Goal: Information Seeking & Learning: Learn about a topic

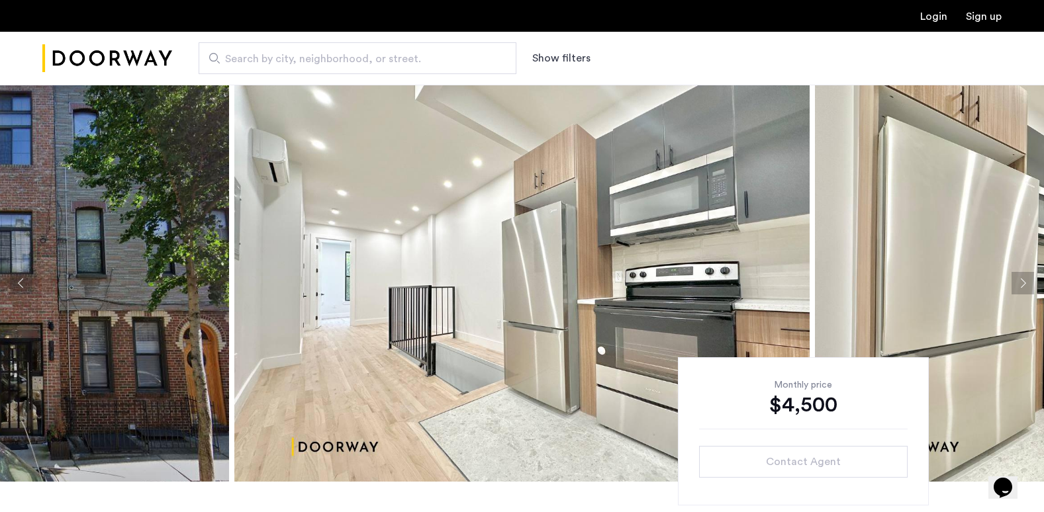
click at [1020, 280] on button "Next apartment" at bounding box center [1022, 283] width 23 height 23
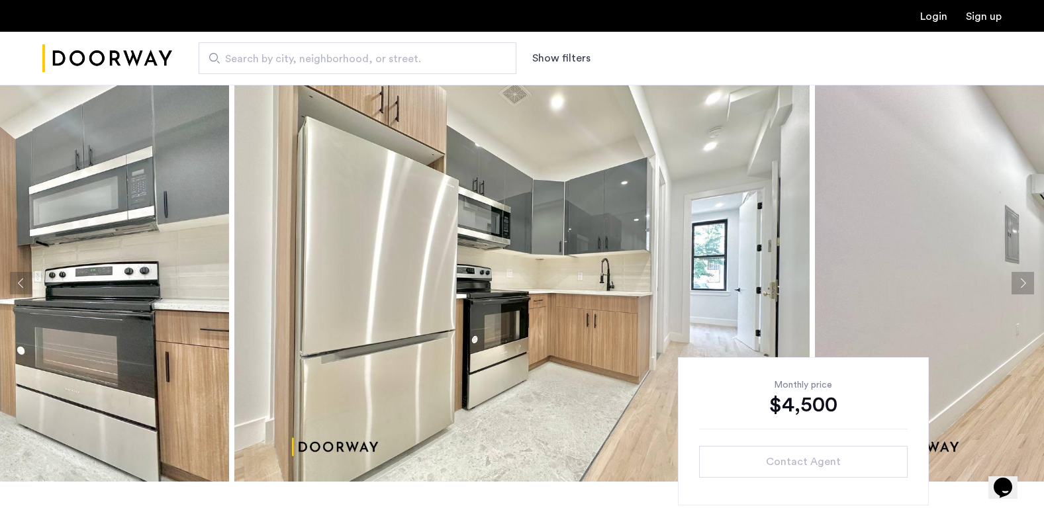
click at [1019, 280] on button "Next apartment" at bounding box center [1022, 283] width 23 height 23
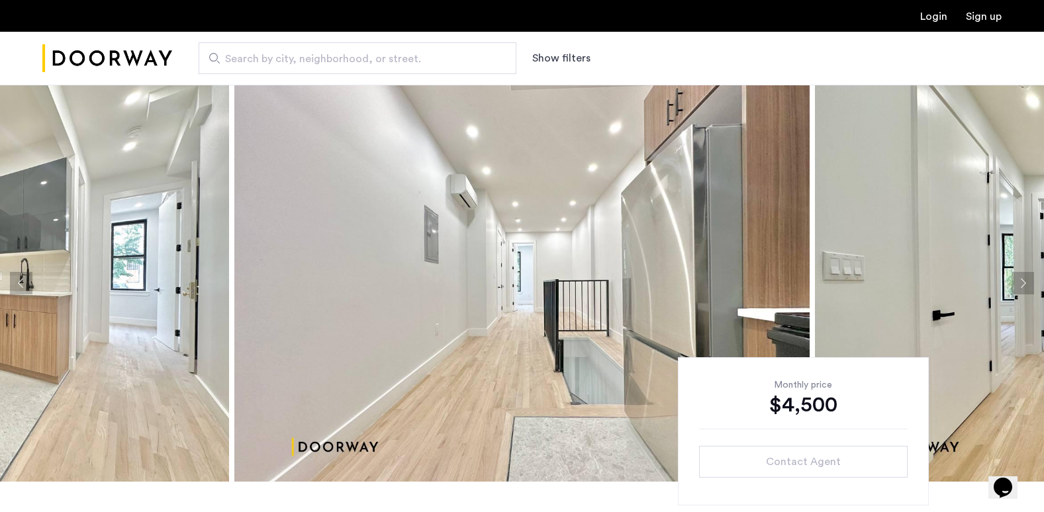
click at [1029, 279] on button "Next apartment" at bounding box center [1022, 283] width 23 height 23
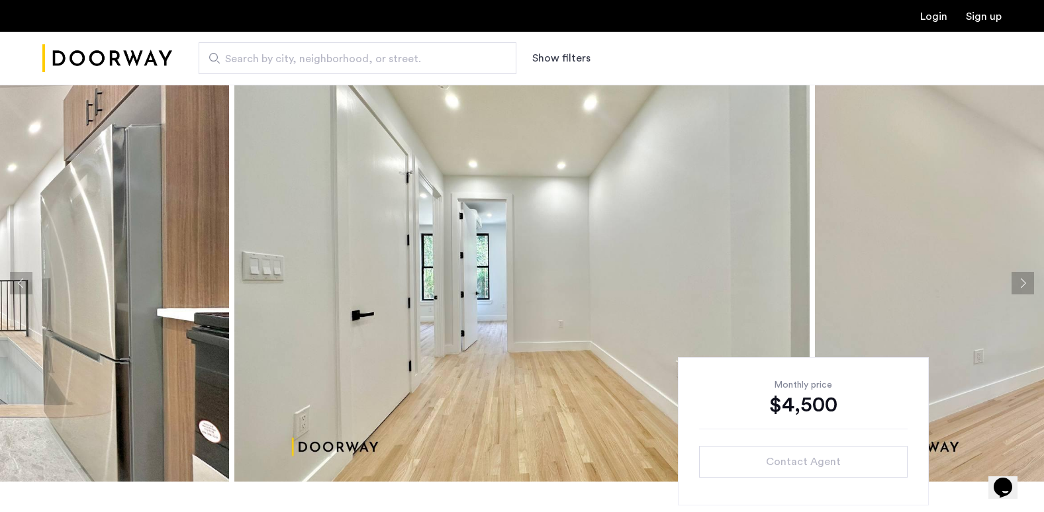
click at [1029, 279] on button "Next apartment" at bounding box center [1022, 283] width 23 height 23
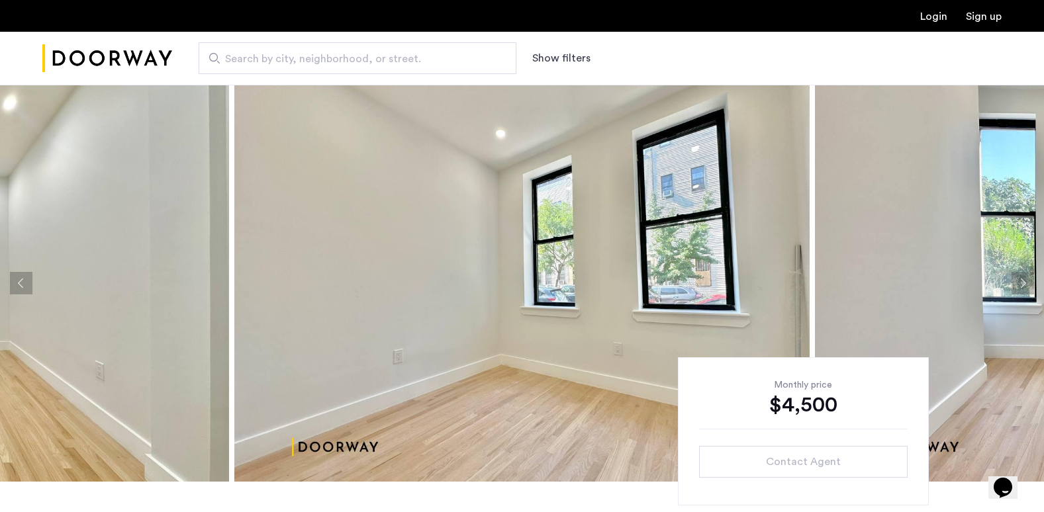
click at [13, 274] on button "Previous apartment" at bounding box center [21, 283] width 23 height 23
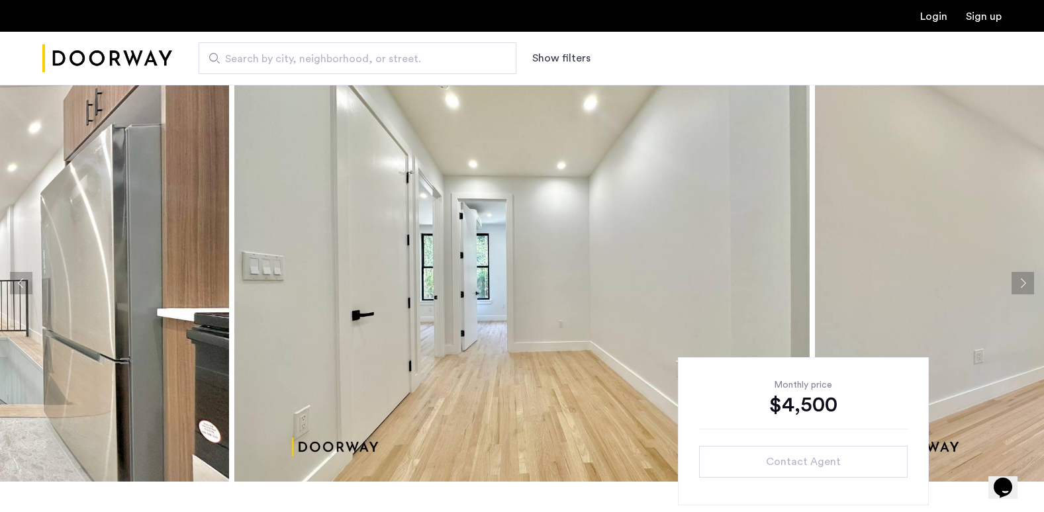
click at [13, 274] on button "Previous apartment" at bounding box center [21, 283] width 23 height 23
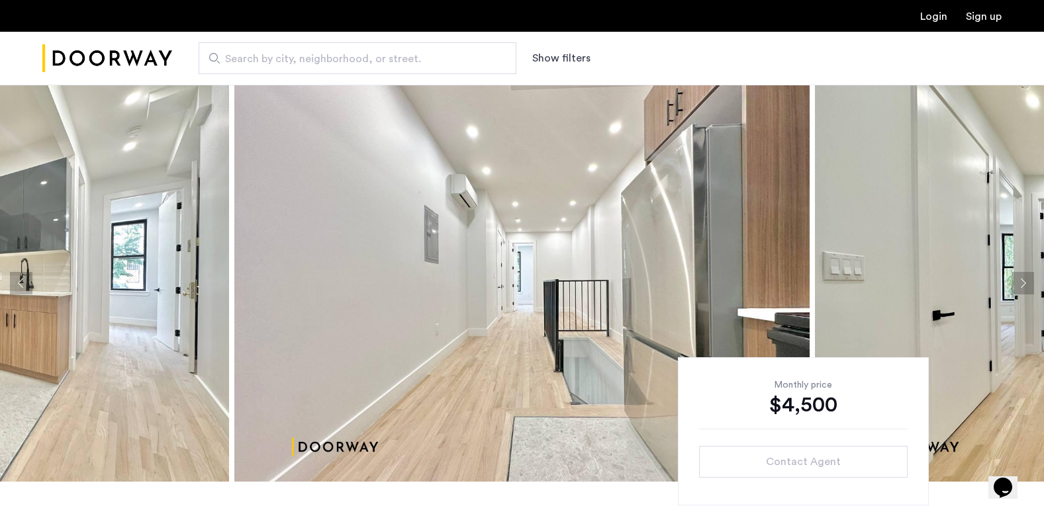
click at [13, 274] on button "Previous apartment" at bounding box center [21, 283] width 23 height 23
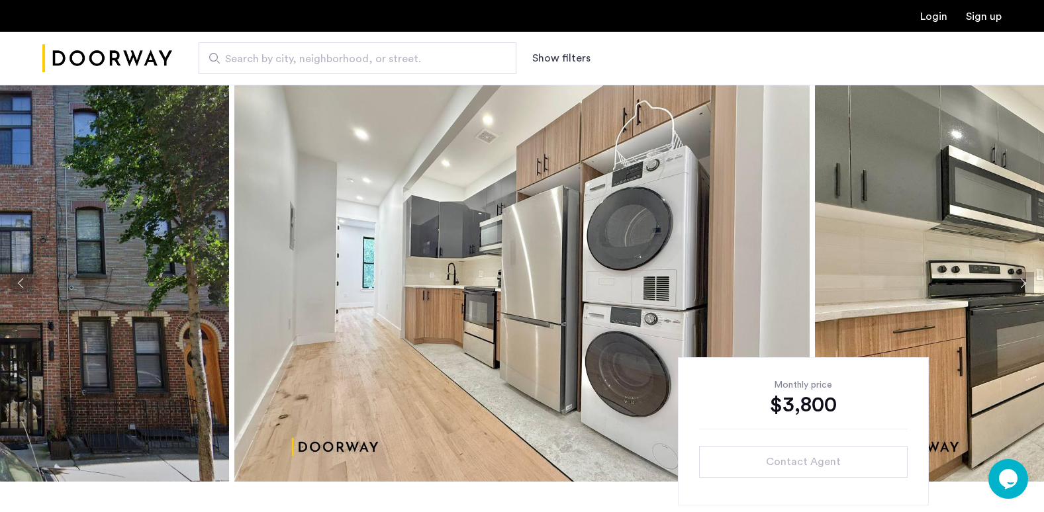
click at [21, 279] on button "Previous apartment" at bounding box center [21, 283] width 23 height 23
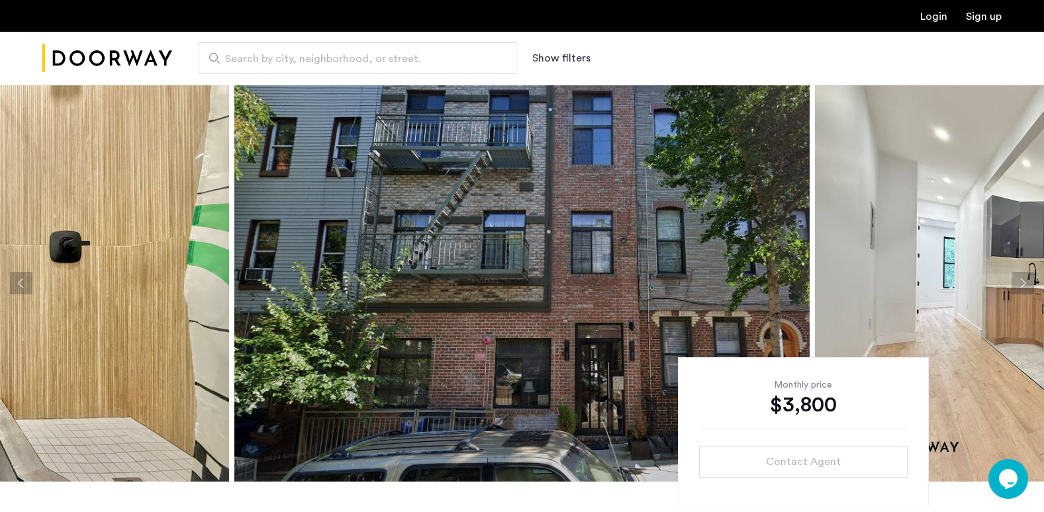
click at [1020, 281] on button "Next apartment" at bounding box center [1022, 283] width 23 height 23
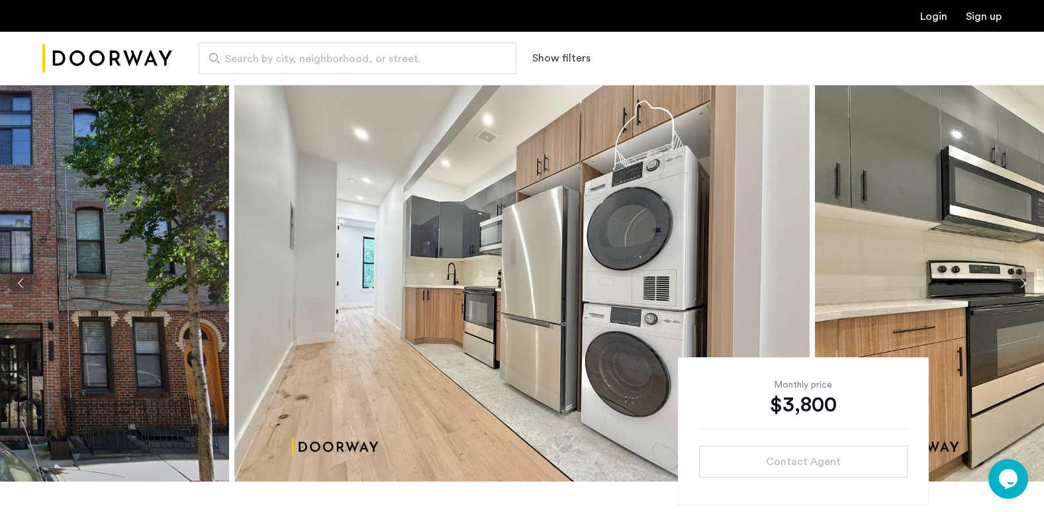
click at [1020, 280] on button "Next apartment" at bounding box center [1022, 283] width 23 height 23
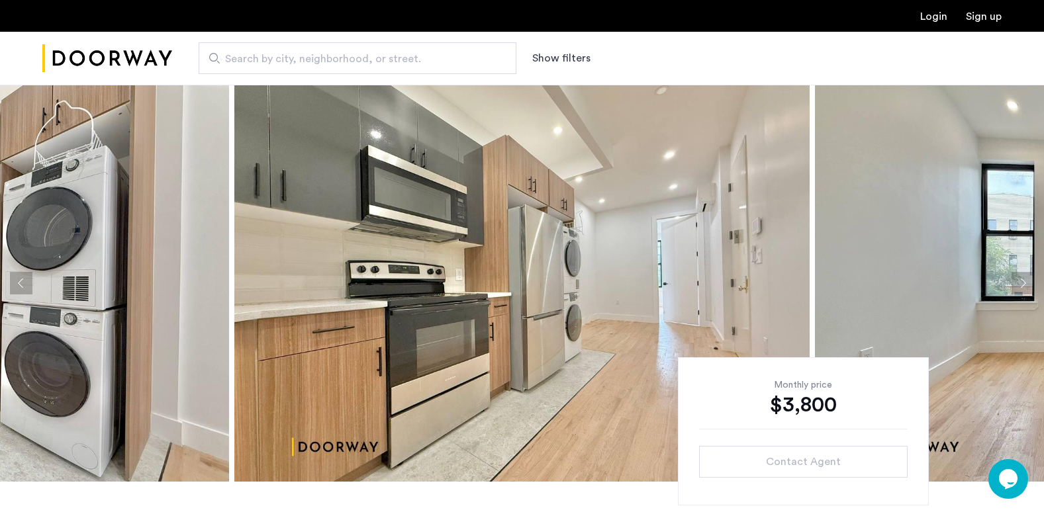
click at [1021, 279] on button "Next apartment" at bounding box center [1022, 283] width 23 height 23
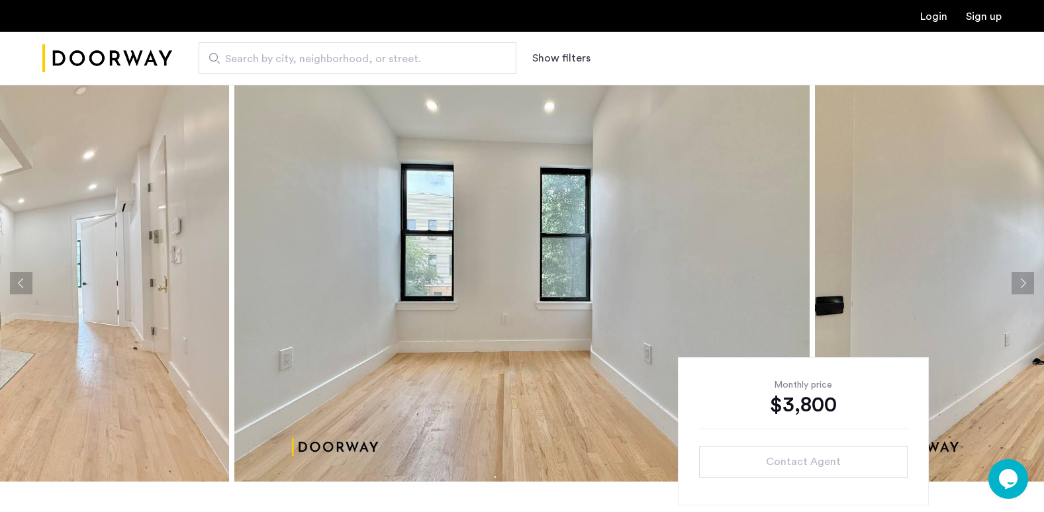
click at [1021, 279] on button "Next apartment" at bounding box center [1022, 283] width 23 height 23
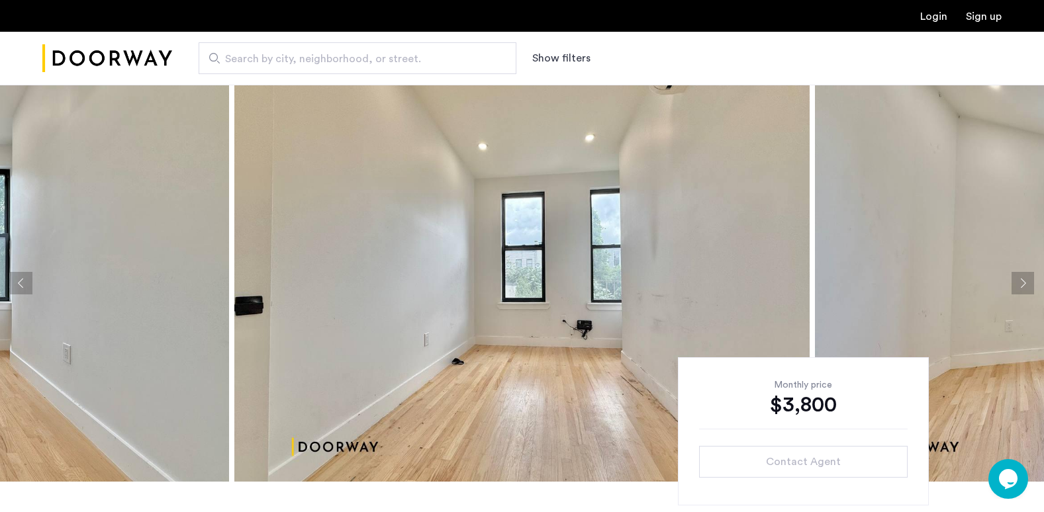
click at [1021, 279] on button "Next apartment" at bounding box center [1022, 283] width 23 height 23
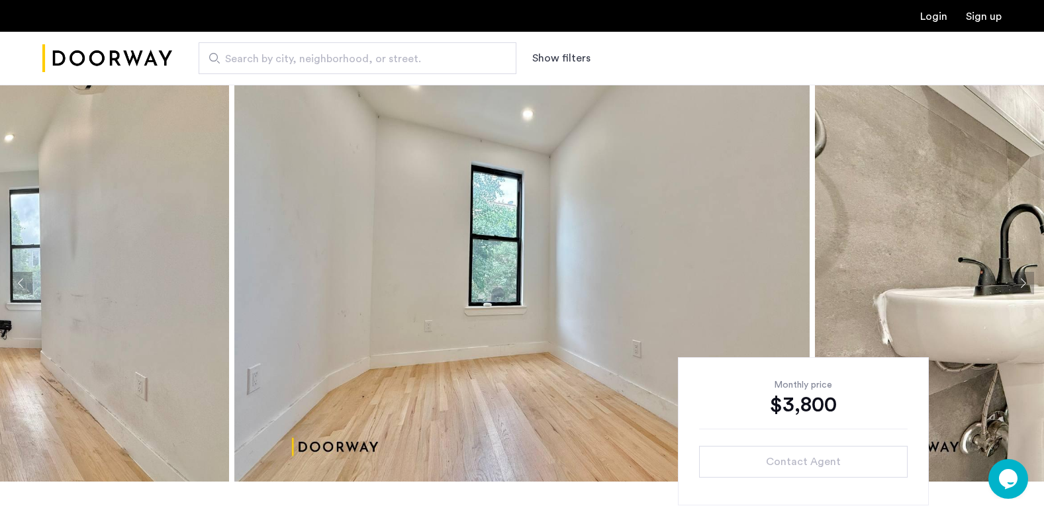
click at [1021, 279] on button "Next apartment" at bounding box center [1022, 283] width 23 height 23
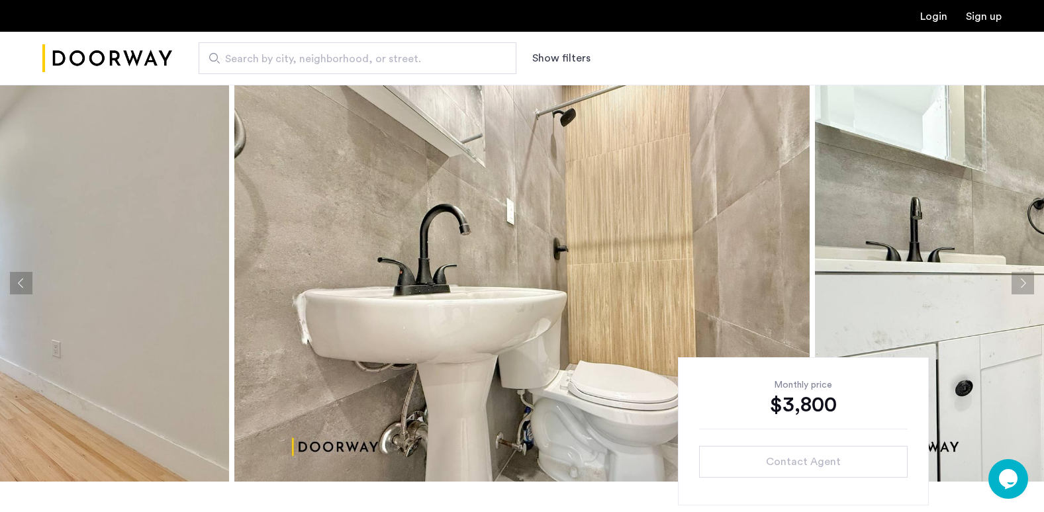
click at [1021, 279] on button "Next apartment" at bounding box center [1022, 283] width 23 height 23
